Goal: Information Seeking & Learning: Learn about a topic

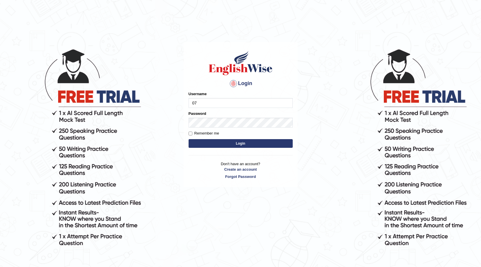
type input "0"
type input "0404684238"
click at [215, 140] on button "Login" at bounding box center [241, 143] width 104 height 9
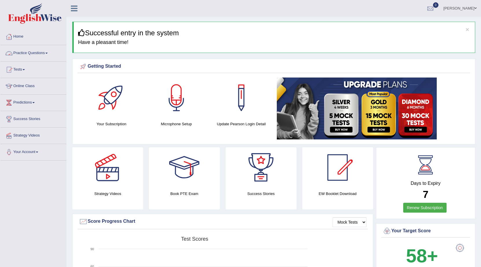
click at [41, 55] on link "Practice Questions" at bounding box center [33, 52] width 66 height 14
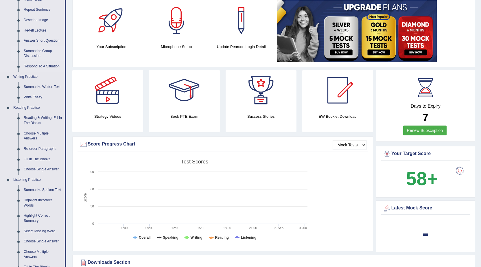
scroll to position [87, 0]
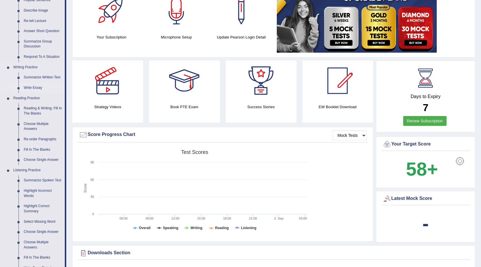
click at [38, 88] on link "Write Essay" at bounding box center [43, 88] width 44 height 10
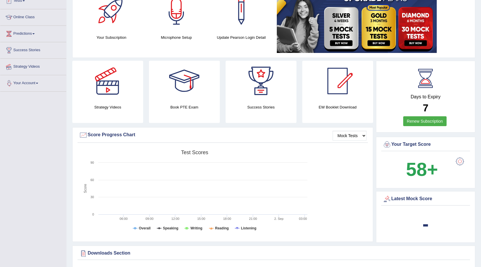
scroll to position [130, 0]
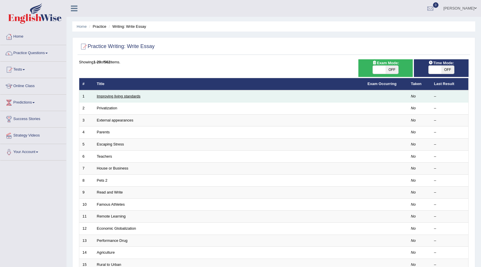
click at [117, 95] on link "Improving living standards" at bounding box center [119, 96] width 44 height 4
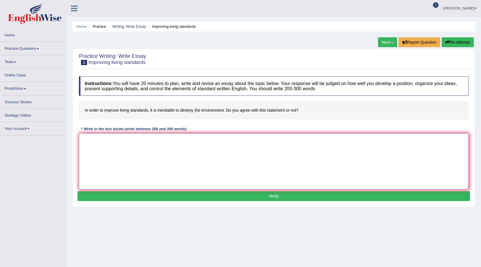
click at [134, 142] on textarea at bounding box center [274, 161] width 390 height 56
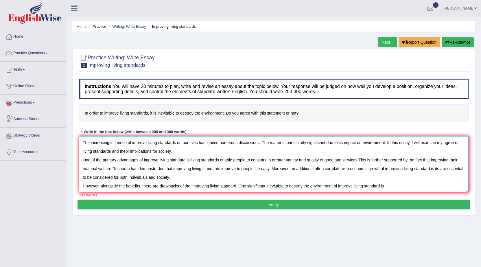
type textarea "The increasing influence of improve living standards on our lives has ignited n…"
click at [21, 56] on link "Practice Questions" at bounding box center [33, 52] width 66 height 14
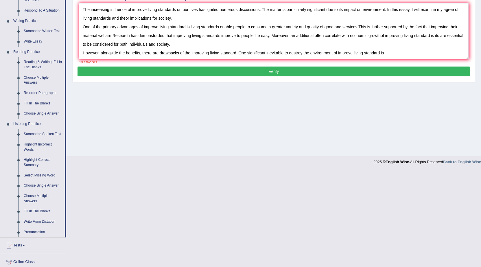
scroll to position [145, 0]
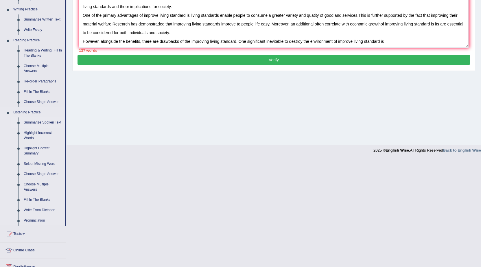
click at [36, 123] on link "Summarize Spoken Text" at bounding box center [43, 122] width 44 height 10
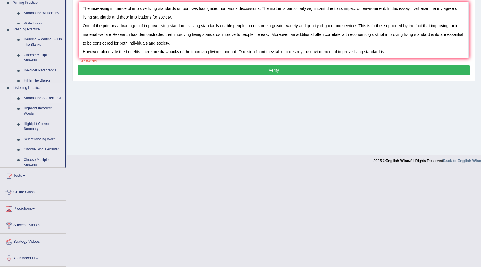
scroll to position [37, 0]
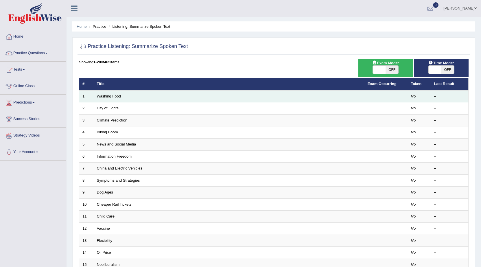
click at [107, 94] on link "Washing Food" at bounding box center [109, 96] width 24 height 4
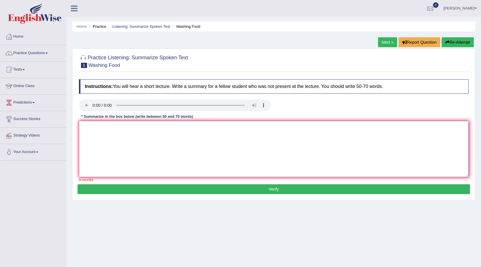
click at [152, 151] on textarea at bounding box center [274, 149] width 390 height 56
click at [138, 128] on textarea "food safetly of proper traning" at bounding box center [274, 149] width 390 height 56
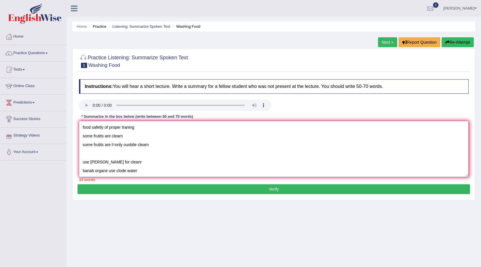
click at [91, 132] on textarea "food safetly of proper traning some frutits are clearn some frutits are l=only …" at bounding box center [274, 149] width 390 height 56
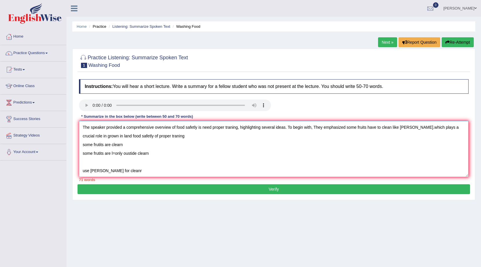
drag, startPoint x: 117, startPoint y: 134, endPoint x: 121, endPoint y: 143, distance: 9.8
click at [121, 143] on textarea "The speaker provided a comprehensive overview of food safetly is need proper tr…" at bounding box center [274, 149] width 390 height 56
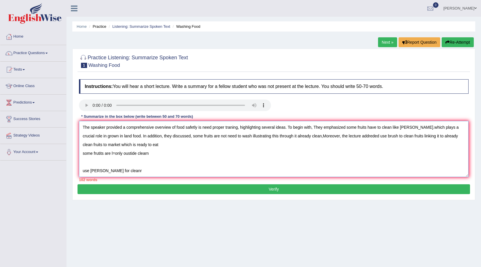
drag, startPoint x: 146, startPoint y: 154, endPoint x: 119, endPoint y: 150, distance: 27.9
click at [120, 156] on textarea "The speaker provided a comprehensive overview of food safetly is need proper tr…" at bounding box center [274, 149] width 390 height 56
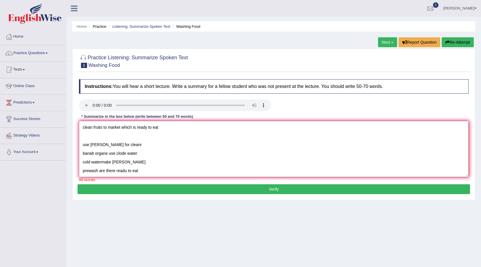
drag, startPoint x: 82, startPoint y: 161, endPoint x: 140, endPoint y: 175, distance: 59.2
click at [144, 179] on div "Instructions: You will hear a short lecture. Write a summary for a fellow stude…" at bounding box center [274, 130] width 392 height 108
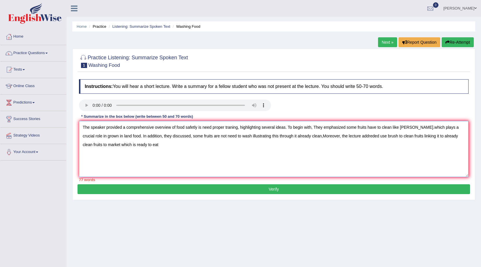
scroll to position [0, 0]
click at [136, 145] on textarea "The speaker provided a comprehensive overview of food safetly is need proper tr…" at bounding box center [274, 149] width 390 height 56
type textarea "The speaker provided a comprehensive overview of food safetly is need proper tr…"
click at [147, 190] on button "Verify" at bounding box center [274, 189] width 392 height 10
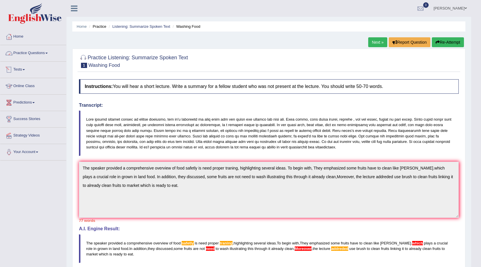
click at [34, 54] on link "Practice Questions" at bounding box center [33, 52] width 66 height 14
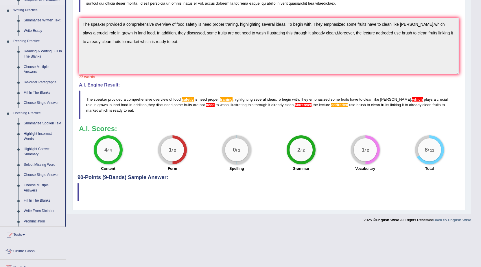
scroll to position [145, 0]
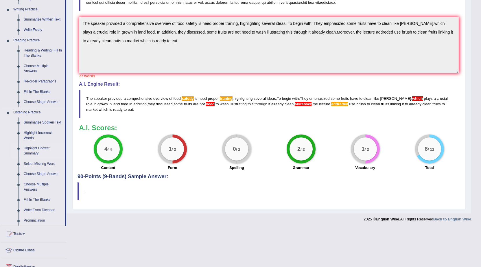
click at [36, 151] on link "Highlight Correct Summary" at bounding box center [43, 150] width 44 height 15
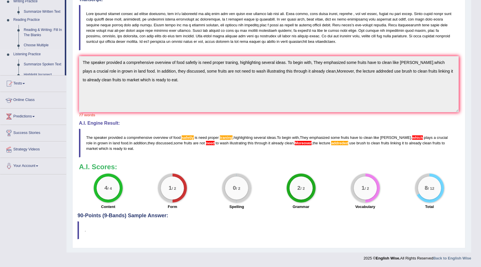
scroll to position [106, 0]
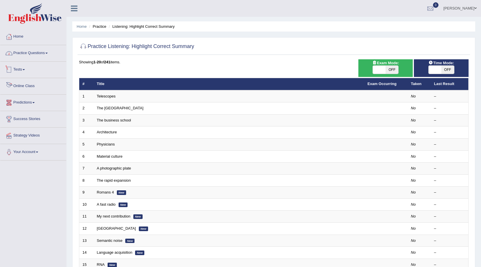
click at [44, 54] on link "Practice Questions" at bounding box center [33, 52] width 66 height 14
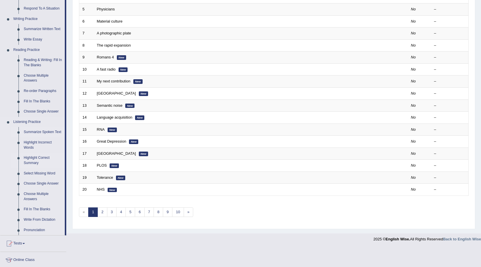
scroll to position [174, 0]
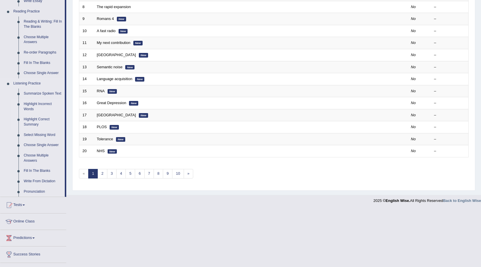
click at [35, 102] on link "Highlight Incorrect Words" at bounding box center [43, 106] width 44 height 15
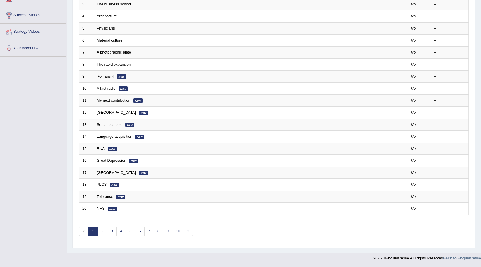
scroll to position [116, 0]
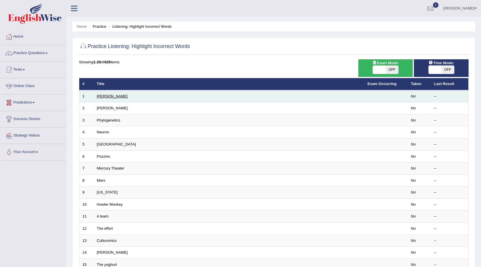
click at [101, 98] on link "[PERSON_NAME]" at bounding box center [112, 96] width 31 height 4
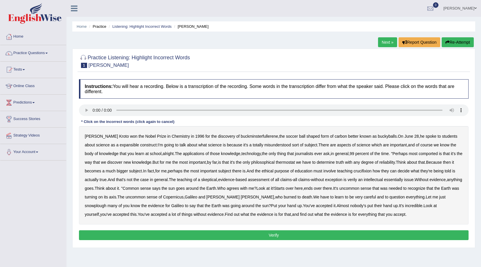
click at [123, 145] on b "expansible" at bounding box center [129, 145] width 19 height 5
click at [421, 154] on b "comported" at bounding box center [427, 153] width 19 height 5
click at [114, 172] on b "much" at bounding box center [111, 171] width 10 height 5
click at [368, 172] on b "crucifixion" at bounding box center [362, 171] width 18 height 5
click at [357, 181] on b "verily" at bounding box center [353, 179] width 10 height 5
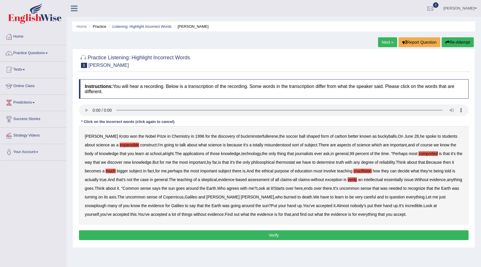
click at [106, 203] on b "snowplough" at bounding box center [96, 205] width 22 height 5
click at [344, 235] on button "Verify" at bounding box center [274, 235] width 390 height 10
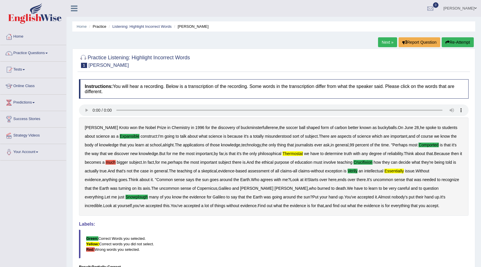
click at [380, 42] on link "Next »" at bounding box center [387, 42] width 19 height 10
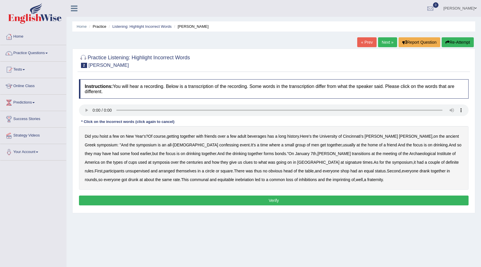
click at [219, 145] on b "confessing" at bounding box center [228, 145] width 19 height 5
click at [352, 152] on b "transitions" at bounding box center [361, 153] width 19 height 5
click at [345, 163] on b "signature" at bounding box center [353, 162] width 17 height 5
click at [150, 169] on b "unsupervised" at bounding box center [138, 171] width 24 height 5
click at [333, 179] on b "imprinting" at bounding box center [342, 179] width 18 height 5
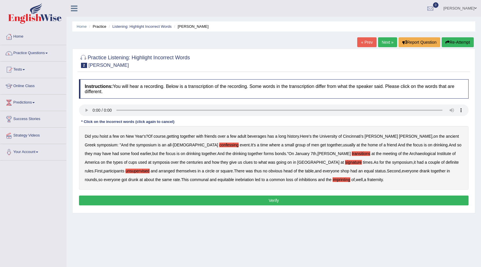
click at [249, 199] on button "Verify" at bounding box center [274, 201] width 390 height 10
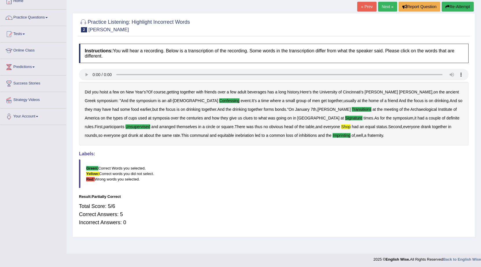
scroll to position [37, 0]
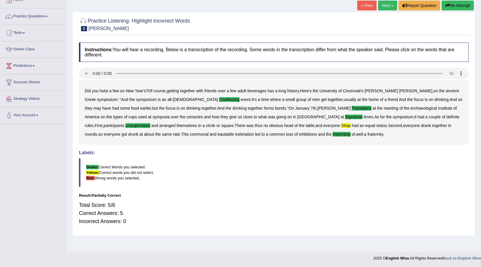
click at [379, 1] on link "Next »" at bounding box center [387, 6] width 19 height 10
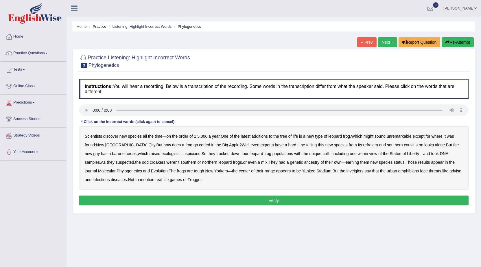
click at [199, 143] on b "coded" at bounding box center [204, 145] width 11 height 5
click at [334, 143] on b "species" at bounding box center [341, 145] width 14 height 5
click at [307, 142] on div "Scientists discover new species all the time — on the order of 1 5 , 000 a year…" at bounding box center [274, 158] width 390 height 64
click at [334, 146] on b "species" at bounding box center [341, 145] width 14 height 5
click at [256, 199] on button "Verify" at bounding box center [274, 201] width 390 height 10
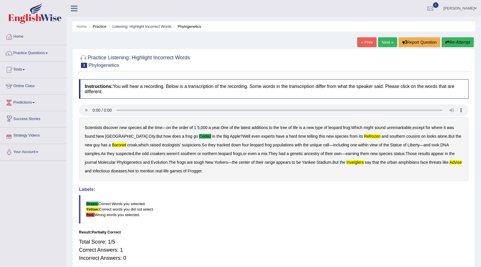
click at [387, 43] on link "Next »" at bounding box center [387, 42] width 19 height 10
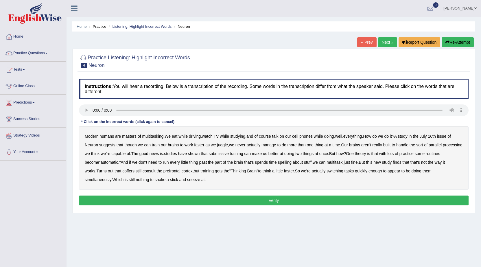
click at [228, 155] on b "submissive" at bounding box center [219, 153] width 20 height 5
click at [292, 162] on b "spelling" at bounding box center [285, 162] width 14 height 5
click at [134, 170] on b "coffers" at bounding box center [128, 171] width 12 height 5
click at [162, 197] on button "Verify" at bounding box center [274, 201] width 390 height 10
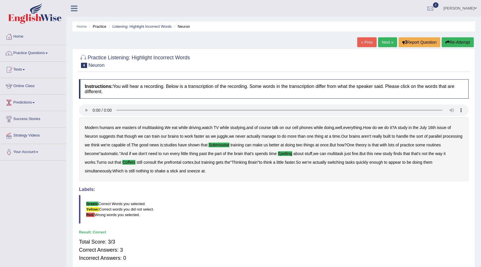
click at [381, 45] on link "Next »" at bounding box center [387, 42] width 19 height 10
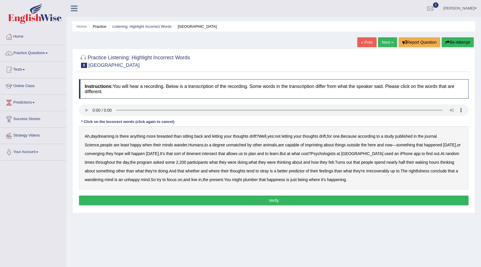
click at [172, 137] on b "breasted" at bounding box center [165, 136] width 16 height 5
click at [305, 146] on b "imprinting" at bounding box center [314, 145] width 18 height 5
click at [99, 154] on b "converging" at bounding box center [95, 153] width 20 height 5
click at [368, 172] on b "irrecoverably" at bounding box center [377, 171] width 23 height 5
click at [300, 201] on button "Verify" at bounding box center [274, 201] width 390 height 10
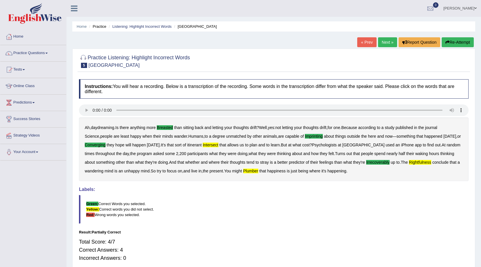
click at [378, 38] on link "Next »" at bounding box center [387, 42] width 19 height 10
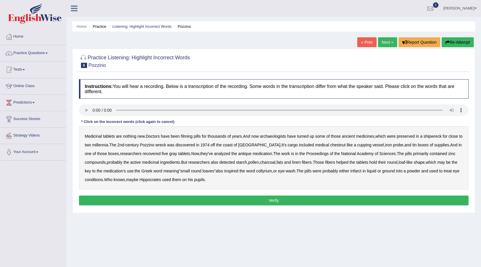
click at [192, 136] on b "filming" at bounding box center [187, 136] width 12 height 5
click at [330, 146] on b "chestnut" at bounding box center [337, 145] width 15 height 5
click at [351, 171] on b "infarct" at bounding box center [356, 171] width 11 height 5
click at [200, 181] on b "pupils" at bounding box center [199, 179] width 11 height 5
click at [191, 198] on button "Verify" at bounding box center [274, 201] width 390 height 10
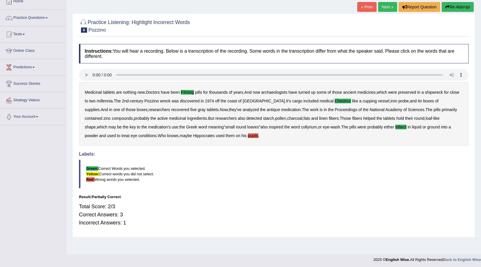
scroll to position [37, 0]
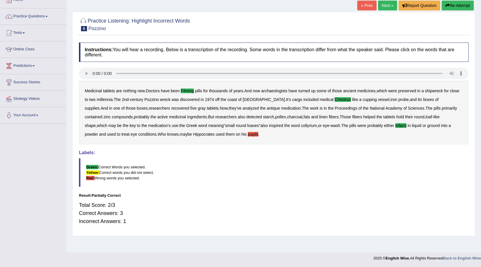
click at [381, 7] on link "Next »" at bounding box center [387, 6] width 19 height 10
